Goal: Check status

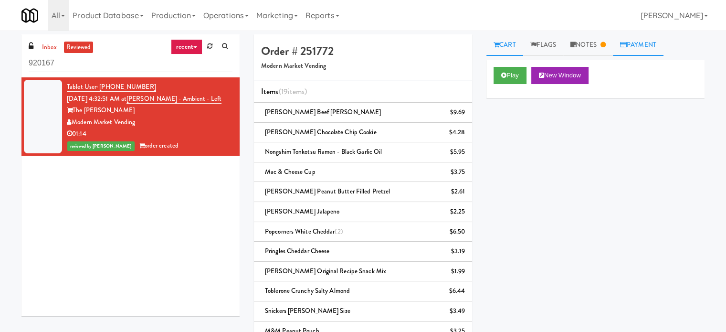
click at [645, 41] on link "Payment" at bounding box center [638, 44] width 51 height 21
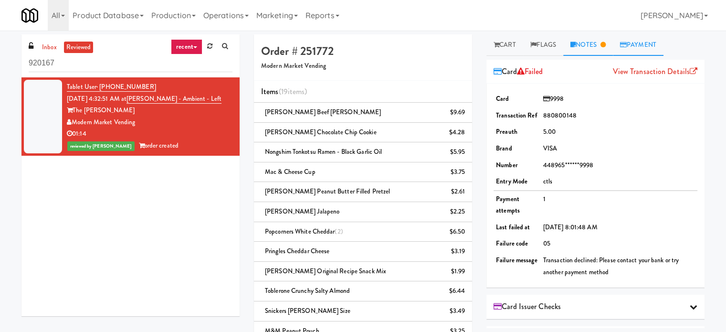
click at [596, 43] on link "Notes" at bounding box center [589, 44] width 50 height 21
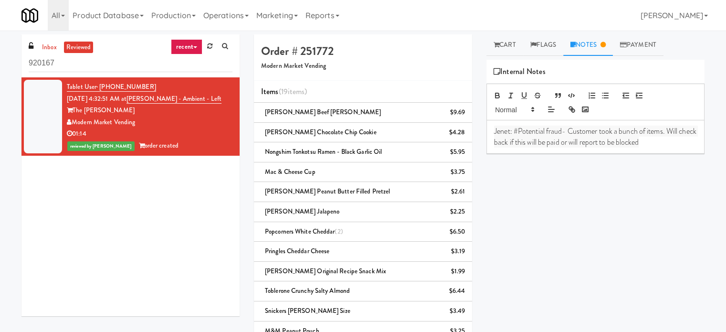
click at [676, 146] on p "Jenet: #Potential fraud- Customer took a bunch of items. Will check back if thi…" at bounding box center [595, 136] width 203 height 21
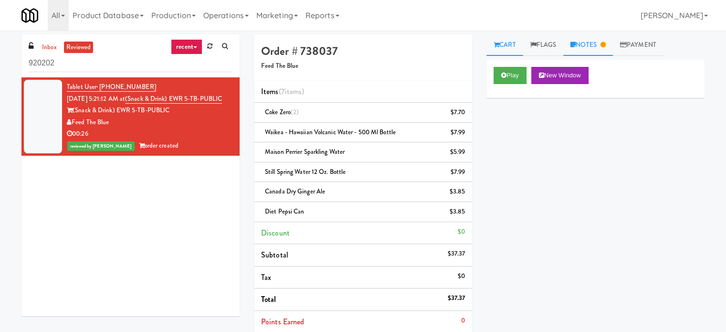
click at [586, 43] on link "Notes" at bounding box center [589, 44] width 50 height 21
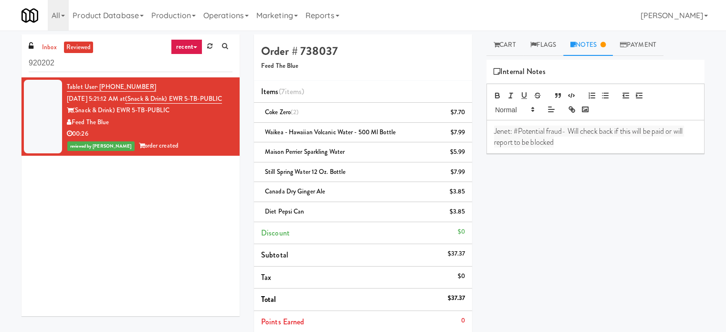
click at [574, 145] on p "Jenet: #Potential fraud- Will check back if this will be paid or will report to…" at bounding box center [595, 136] width 203 height 21
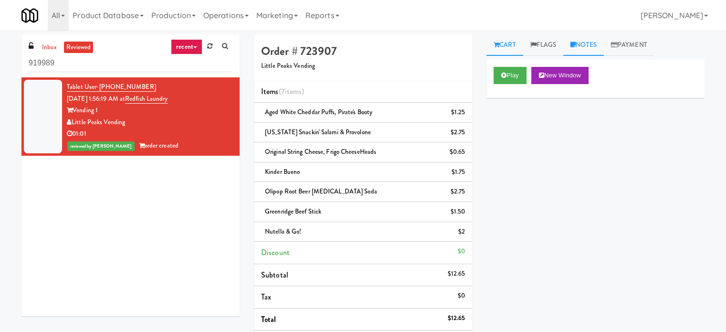
click at [596, 45] on link "Notes" at bounding box center [584, 44] width 41 height 21
